Goal: Check status: Check status

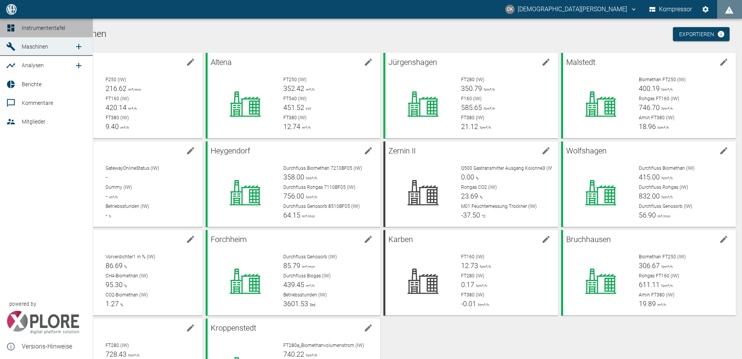
click at [10, 25] on icon at bounding box center [10, 27] width 7 height 7
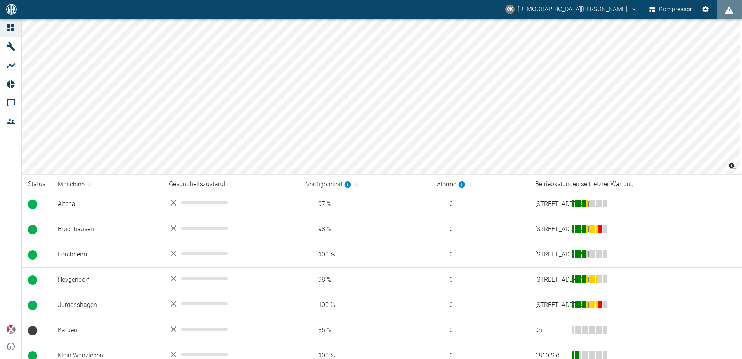
click at [8, 48] on icon at bounding box center [10, 46] width 9 height 9
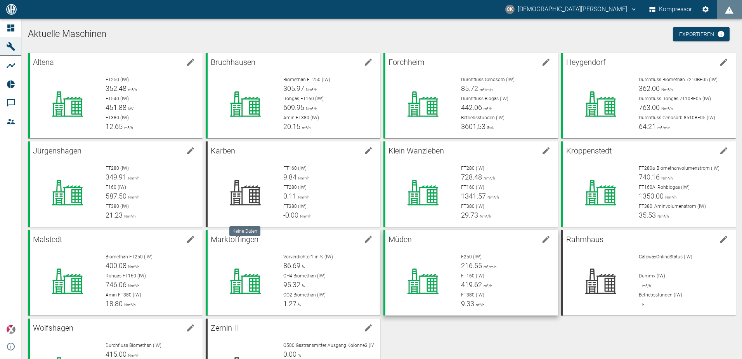
click at [501, 262] on div "F250 (IW) 216.55 m³/min" at bounding box center [506, 261] width 91 height 17
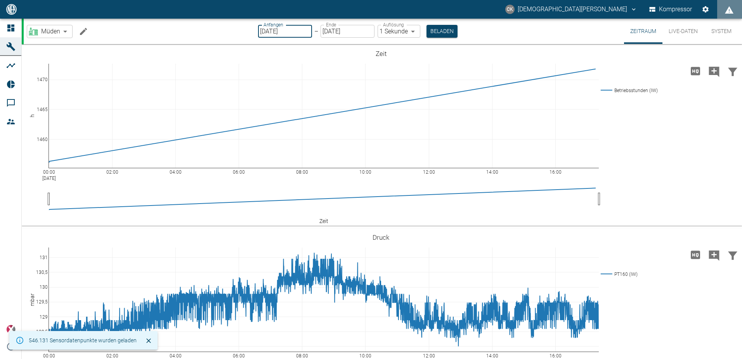
type input "[DATE]"
type input "10min"
type input "[DATE]"
type input "2min"
type input "[DATE]"
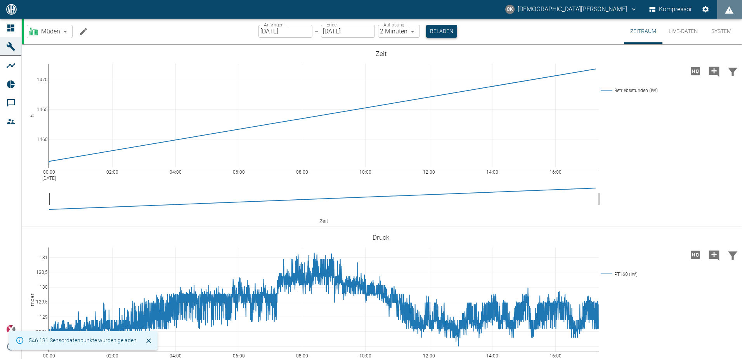
click at [432, 30] on button "Beladen" at bounding box center [441, 31] width 31 height 13
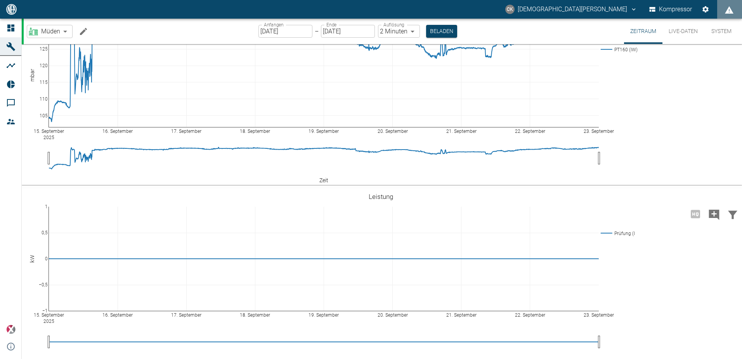
scroll to position [177, 0]
